Goal: Task Accomplishment & Management: Use online tool/utility

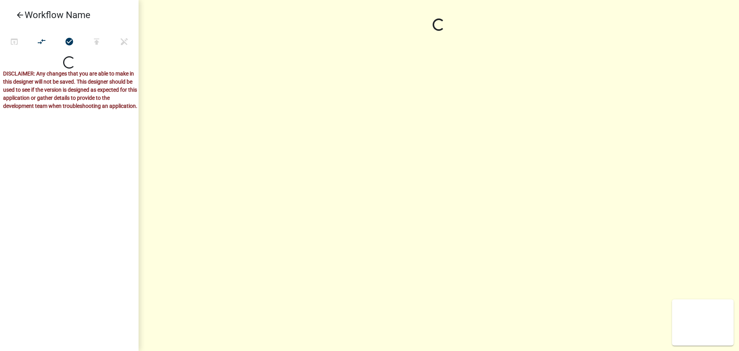
select select
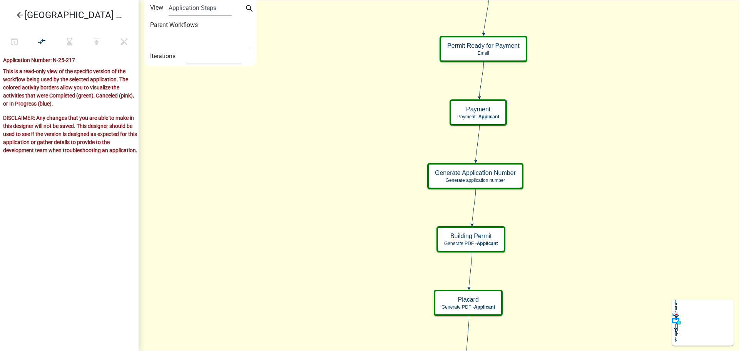
click at [214, 57] on select "1 2 3 4 5 6 7 8 9 10" at bounding box center [213, 56] width 53 height 16
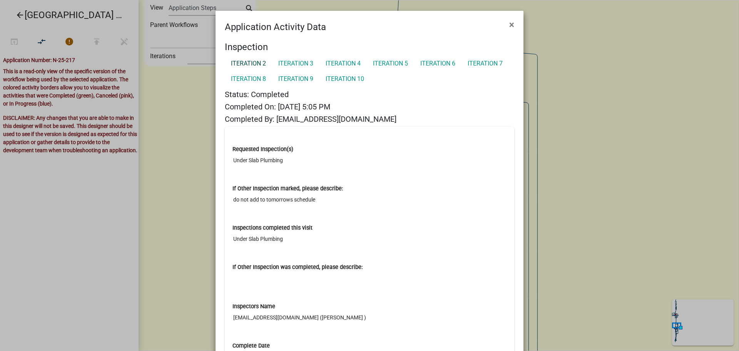
click at [251, 65] on link "Iteration 2" at bounding box center [248, 63] width 47 height 15
click at [256, 63] on link "Iteration 2" at bounding box center [248, 63] width 47 height 15
click at [293, 64] on link "Iteration 3" at bounding box center [295, 63] width 47 height 15
click at [510, 25] on span "×" at bounding box center [511, 24] width 5 height 11
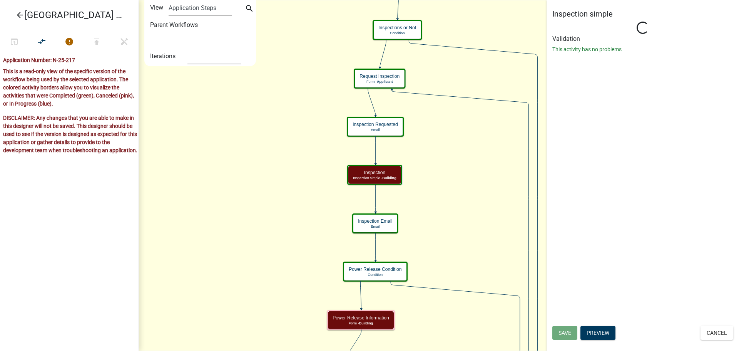
select select "75D41AD7-2325-42AC-8BFD-3C8A705FC481"
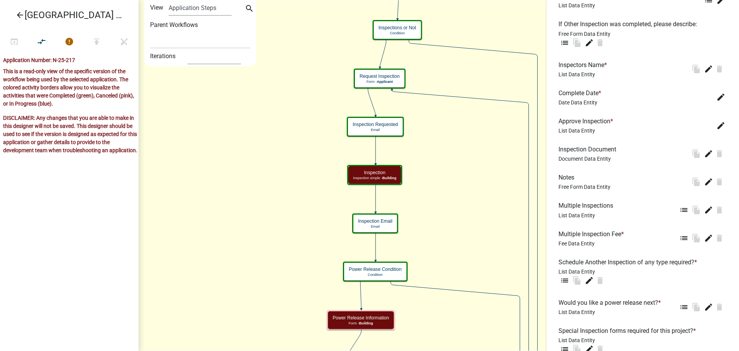
scroll to position [406, 0]
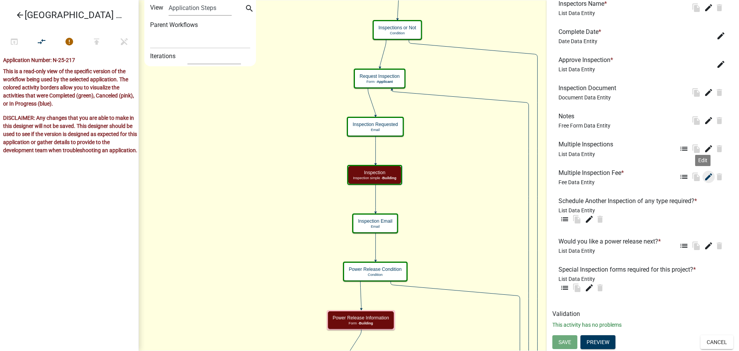
click at [704, 179] on icon "edit" at bounding box center [708, 176] width 9 height 9
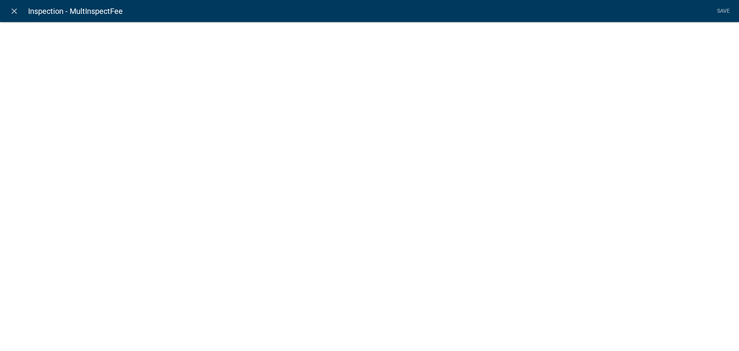
select select "fee"
select select "ba7e76d3-f568-4168-9711-70656b9a580a"
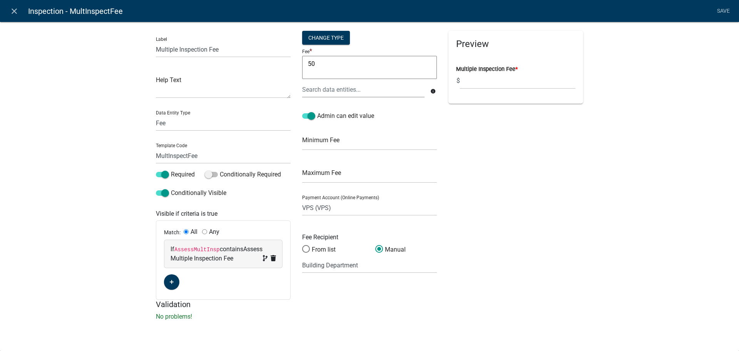
click at [75, 121] on div "Label Multiple Inspection Fee Help Text Data Entity Type Free Form Text Documen…" at bounding box center [369, 173] width 739 height 328
click at [85, 129] on div "Label Multiple Inspection Fee Help Text Data Entity Type Free Form Text Documen…" at bounding box center [369, 173] width 739 height 328
click at [105, 109] on div "Label Multiple Inspection Fee Help Text Data Entity Type Free Form Text Documen…" at bounding box center [369, 173] width 739 height 328
drag, startPoint x: 107, startPoint y: 109, endPoint x: 106, endPoint y: 105, distance: 3.9
click at [106, 109] on div "Label Multiple Inspection Fee Help Text Data Entity Type Free Form Text Documen…" at bounding box center [369, 173] width 739 height 328
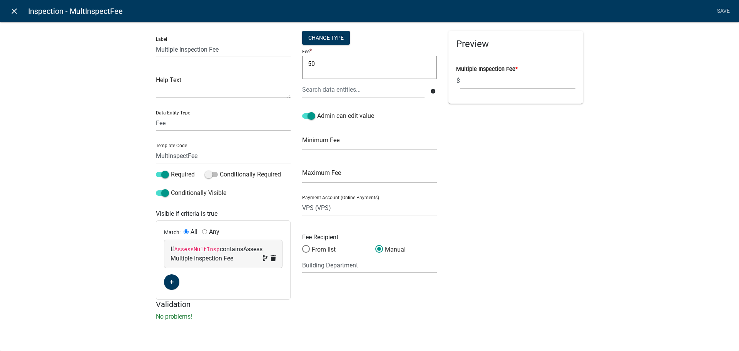
click at [15, 11] on icon "close" at bounding box center [14, 11] width 9 height 9
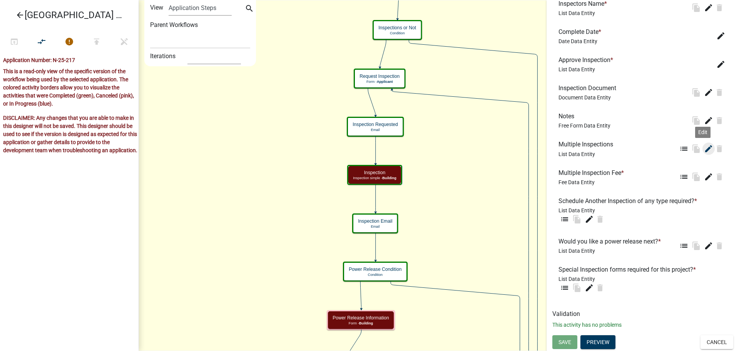
click at [704, 147] on icon "edit" at bounding box center [708, 148] width 9 height 9
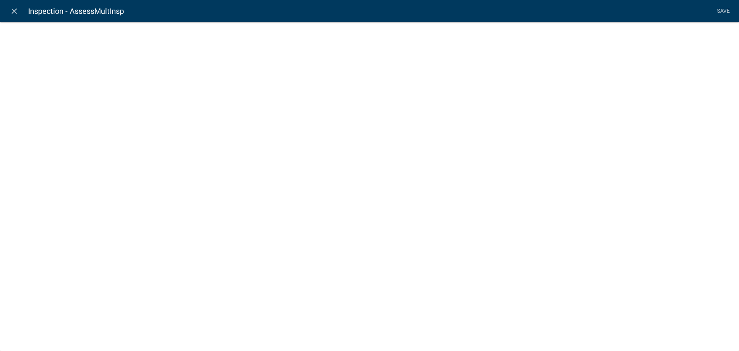
select select "list-data"
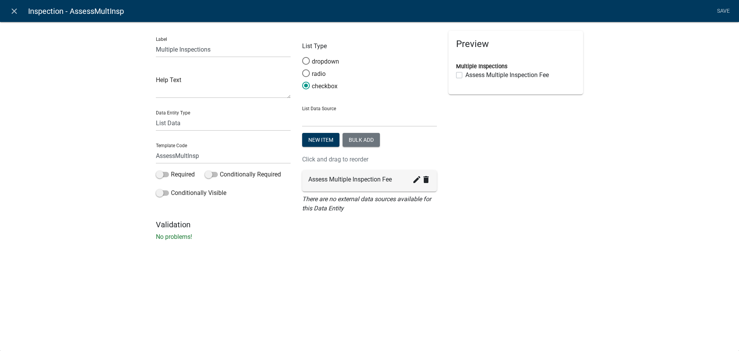
click at [91, 73] on div "Label Multiple Inspections Help Text Data Entity Type Free Form Text Document D…" at bounding box center [369, 133] width 739 height 248
click at [14, 10] on icon "close" at bounding box center [14, 11] width 9 height 9
